Goal: Task Accomplishment & Management: Use online tool/utility

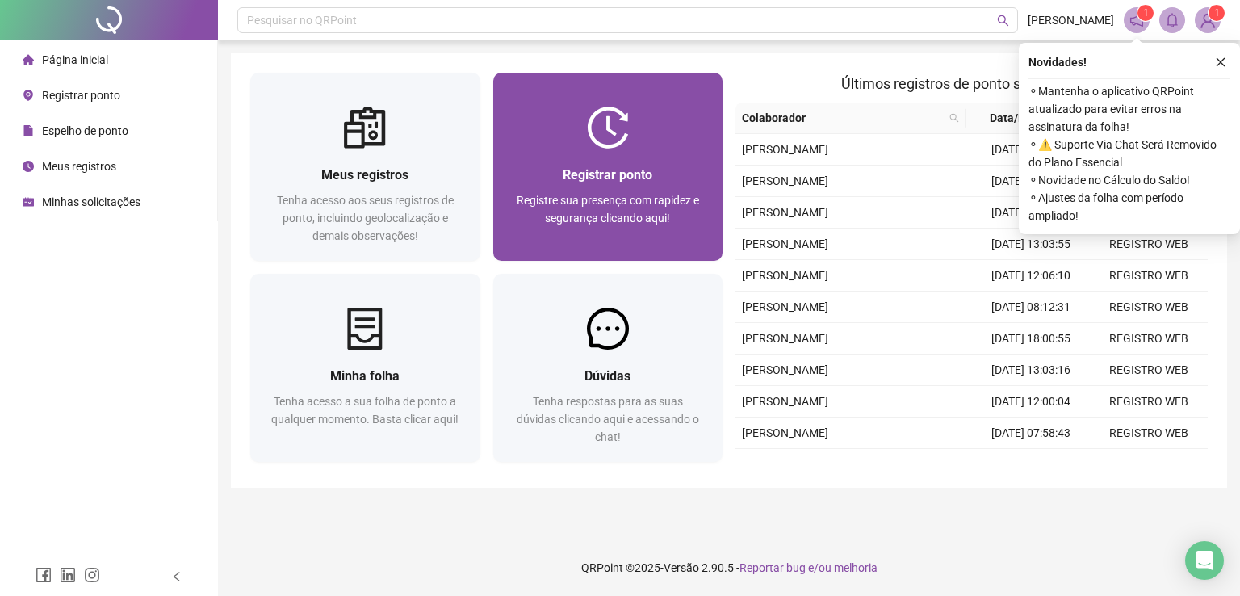
click at [685, 165] on div "Registrar ponto" at bounding box center [608, 175] width 191 height 20
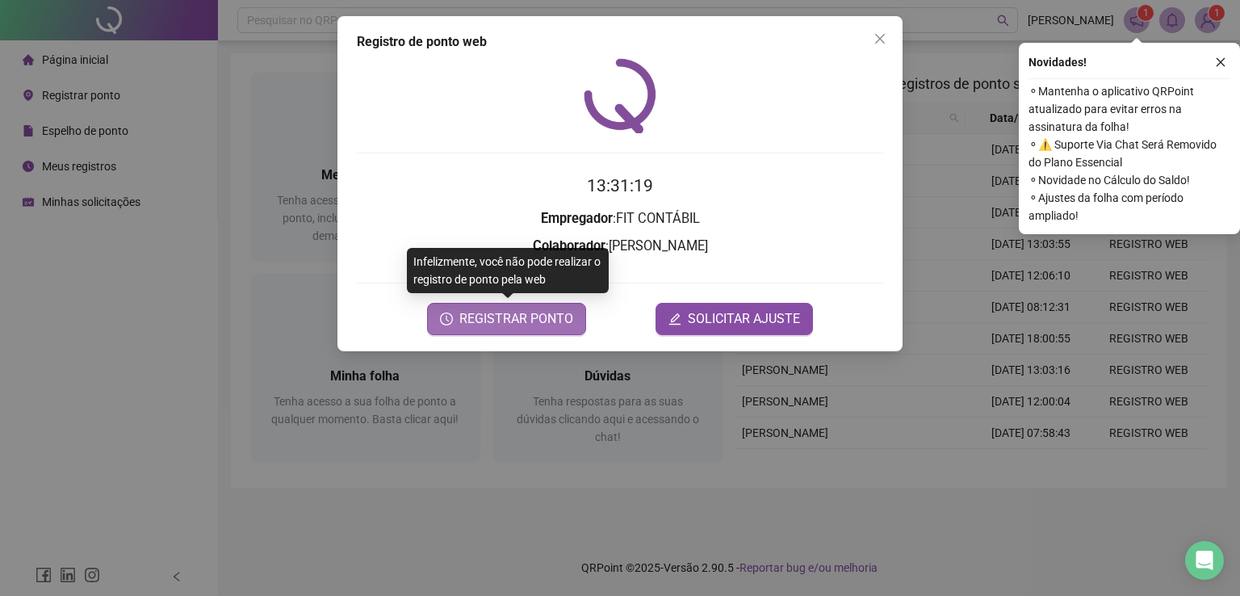
click at [513, 315] on span "REGISTRAR PONTO" at bounding box center [516, 318] width 114 height 19
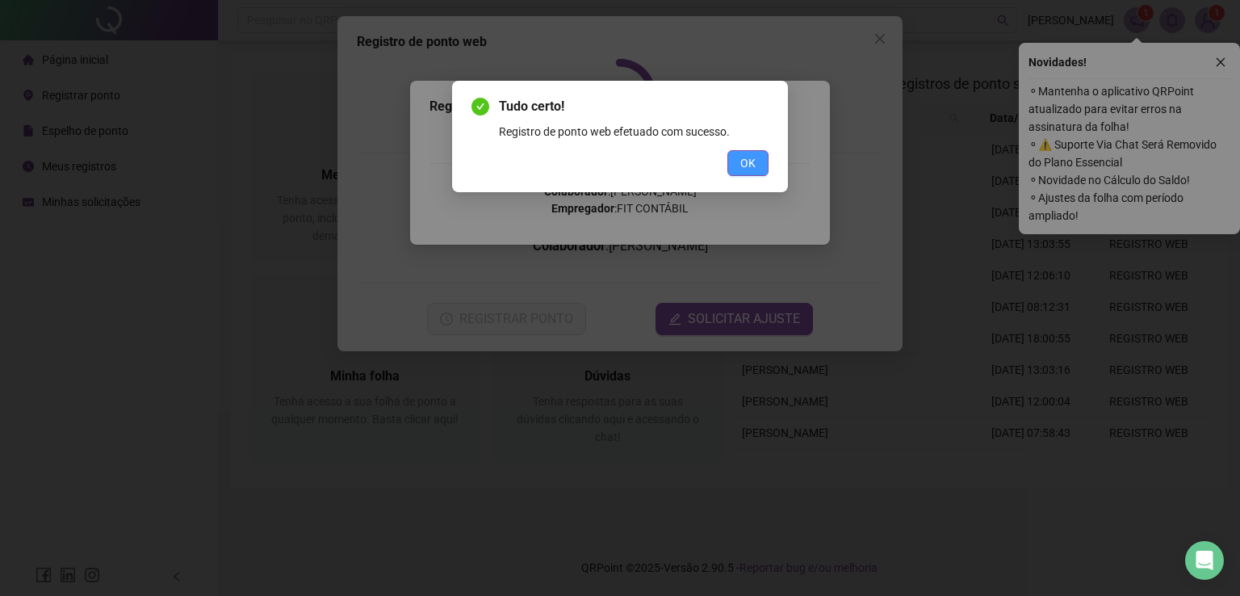
click at [739, 164] on button "OK" at bounding box center [747, 163] width 41 height 26
